Goal: Check status: Check status

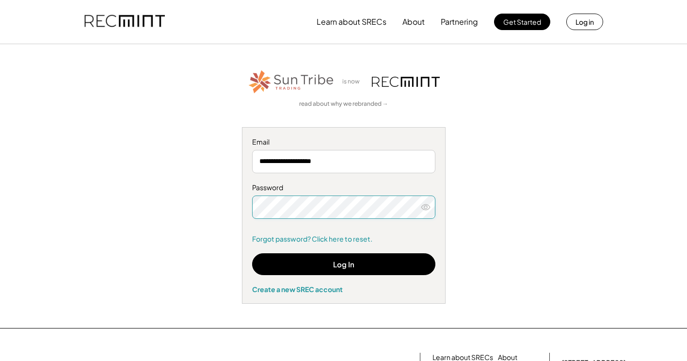
click at [506, 149] on div "**********" at bounding box center [343, 185] width 597 height 235
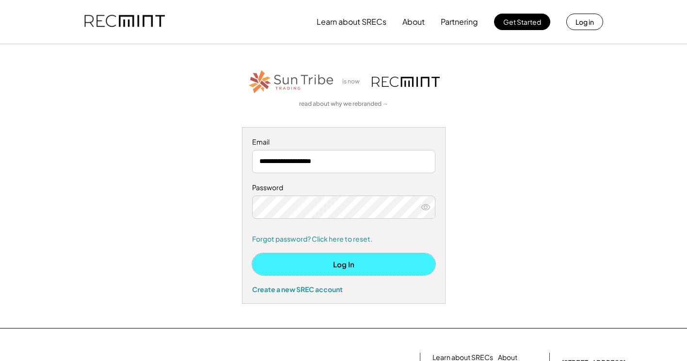
click at [397, 269] on button "Log In" at bounding box center [343, 264] width 183 height 22
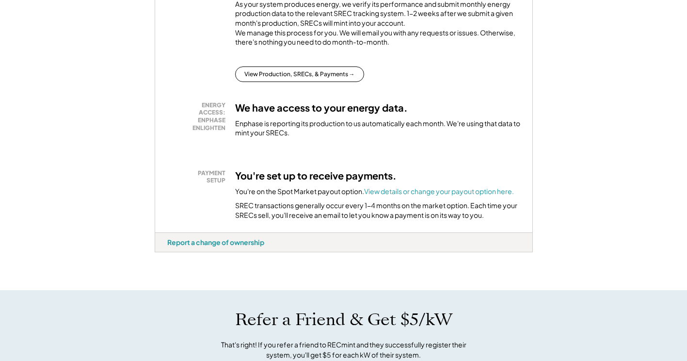
scroll to position [238, 0]
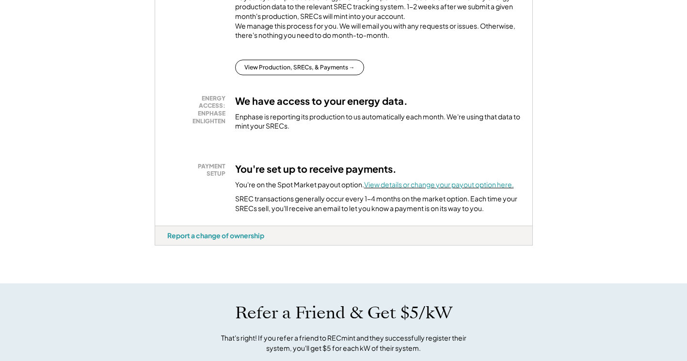
click at [387, 189] on font "View details or change your payout option here." at bounding box center [439, 184] width 150 height 9
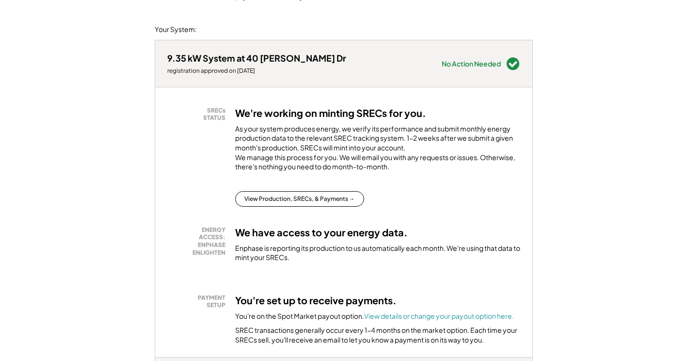
scroll to position [127, 0]
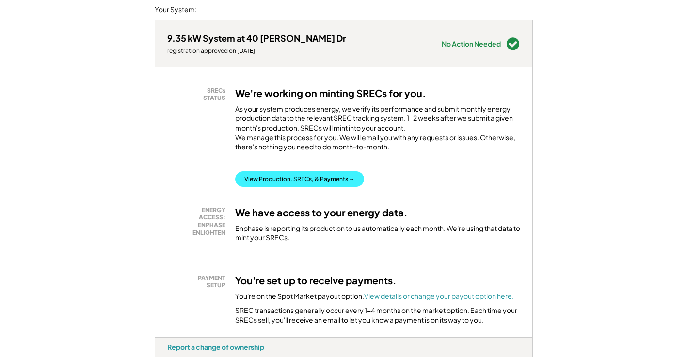
click at [308, 187] on button "View Production, SRECs, & Payments →" at bounding box center [299, 179] width 129 height 16
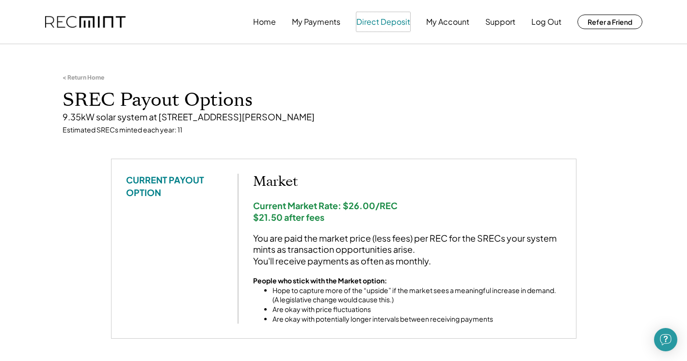
click at [382, 20] on button "Direct Deposit" at bounding box center [383, 21] width 54 height 19
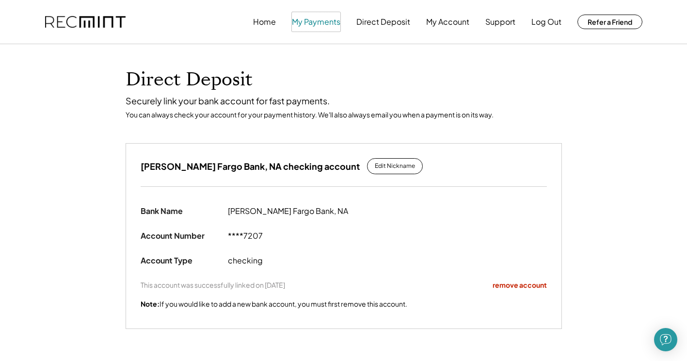
click at [312, 23] on button "My Payments" at bounding box center [316, 21] width 48 height 19
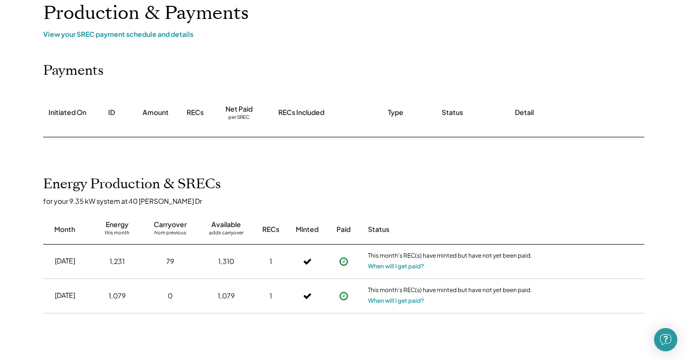
scroll to position [77, 0]
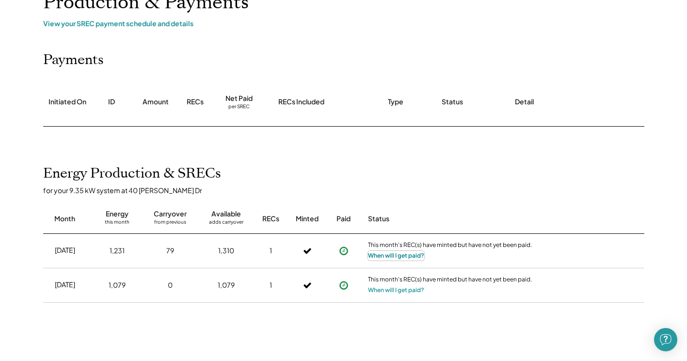
click at [393, 256] on button "When will I get paid?" at bounding box center [396, 256] width 56 height 10
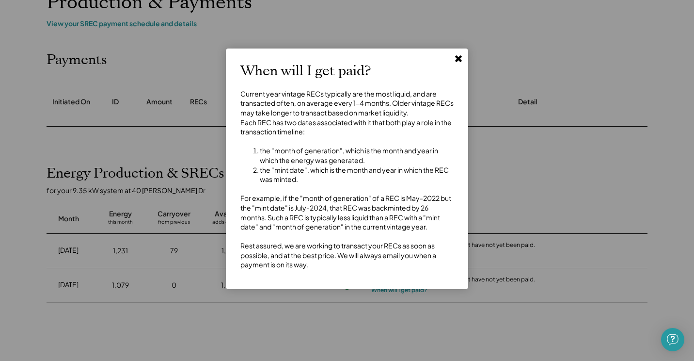
click at [459, 59] on use at bounding box center [458, 58] width 7 height 7
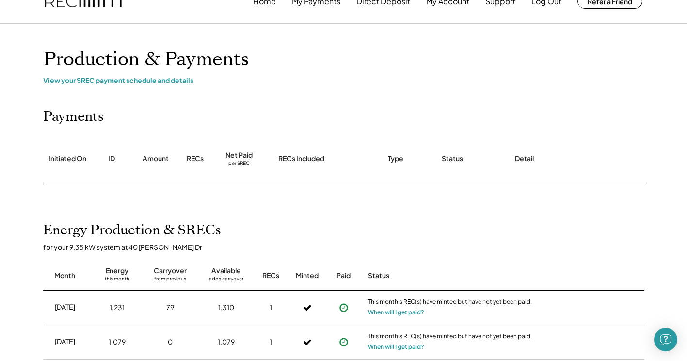
scroll to position [0, 0]
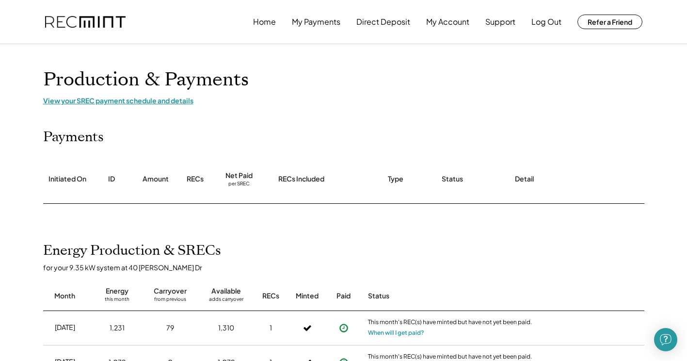
click at [136, 99] on div "View your SREC payment schedule and details" at bounding box center [343, 100] width 601 height 9
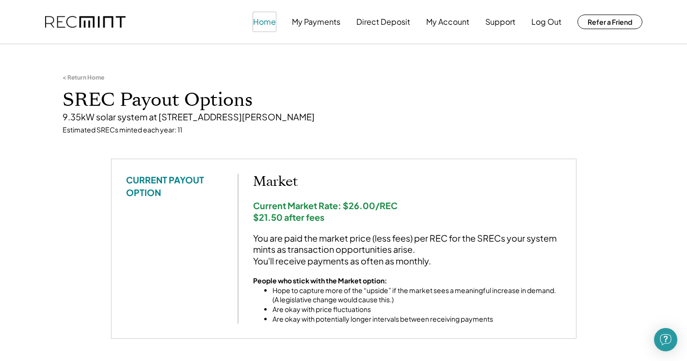
click at [266, 21] on button "Home" at bounding box center [264, 21] width 23 height 19
